Goal: Ask a question

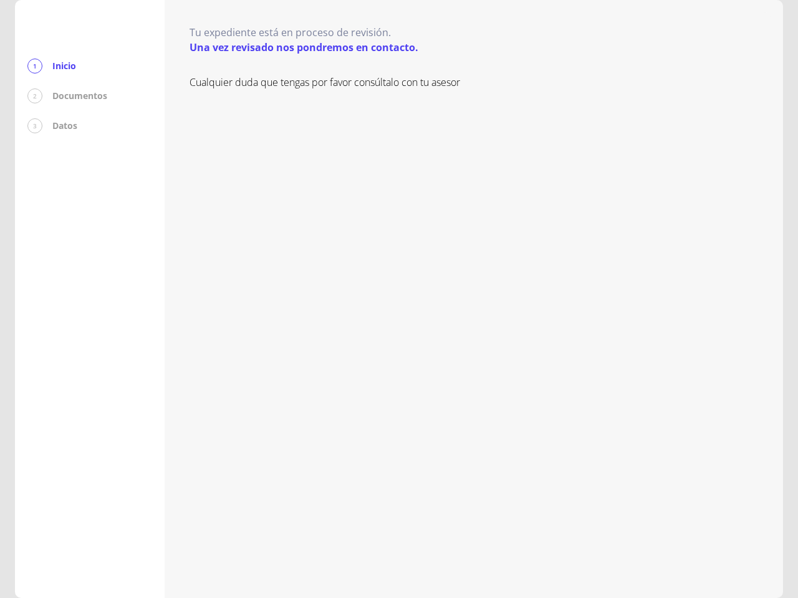
click at [399, 299] on div "Cualquier duda que tengas por favor consúltalo con tu asesor" at bounding box center [473, 324] width 568 height 498
